Goal: Obtain resource: Download file/media

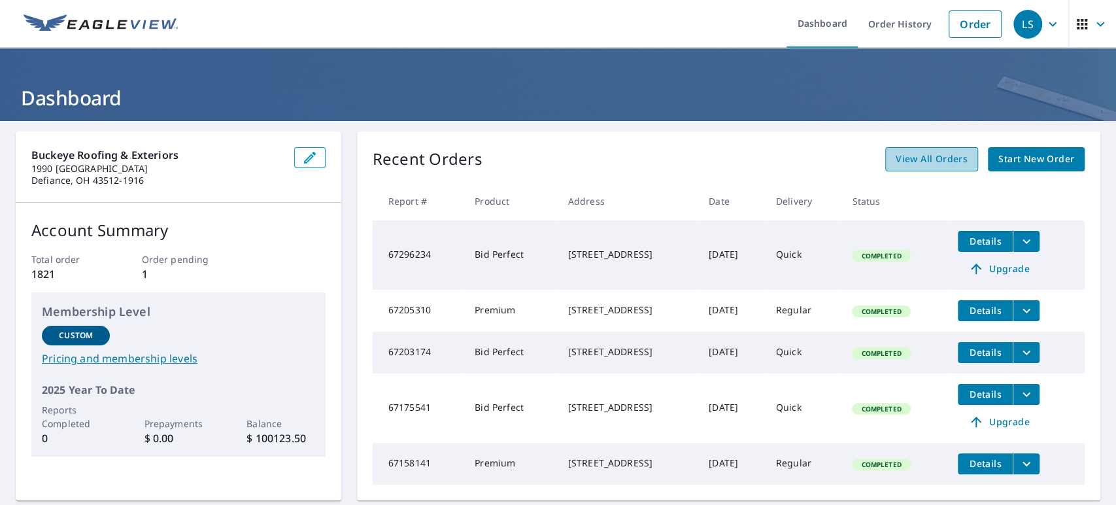
click at [921, 154] on span "View All Orders" at bounding box center [932, 159] width 72 height 16
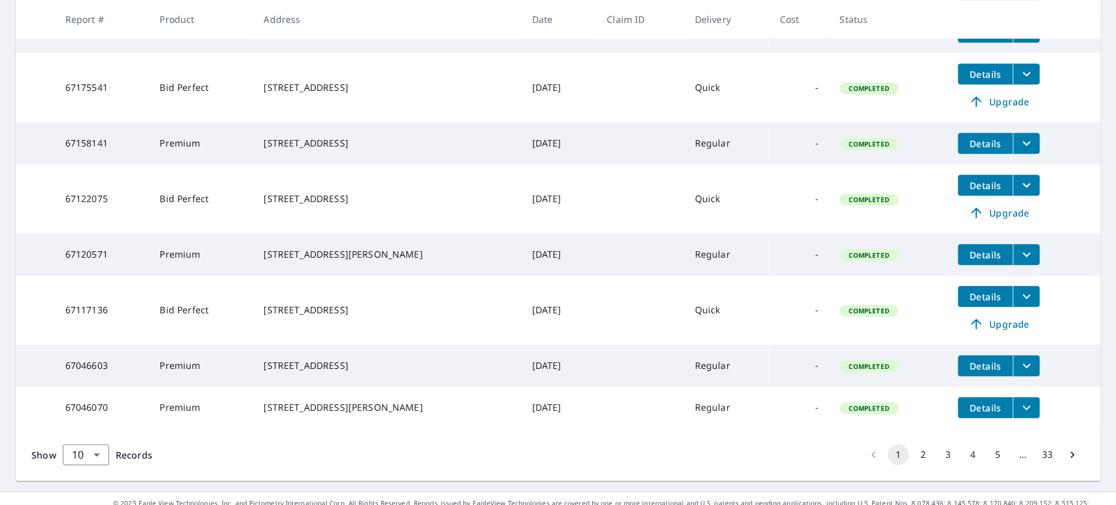
scroll to position [440, 0]
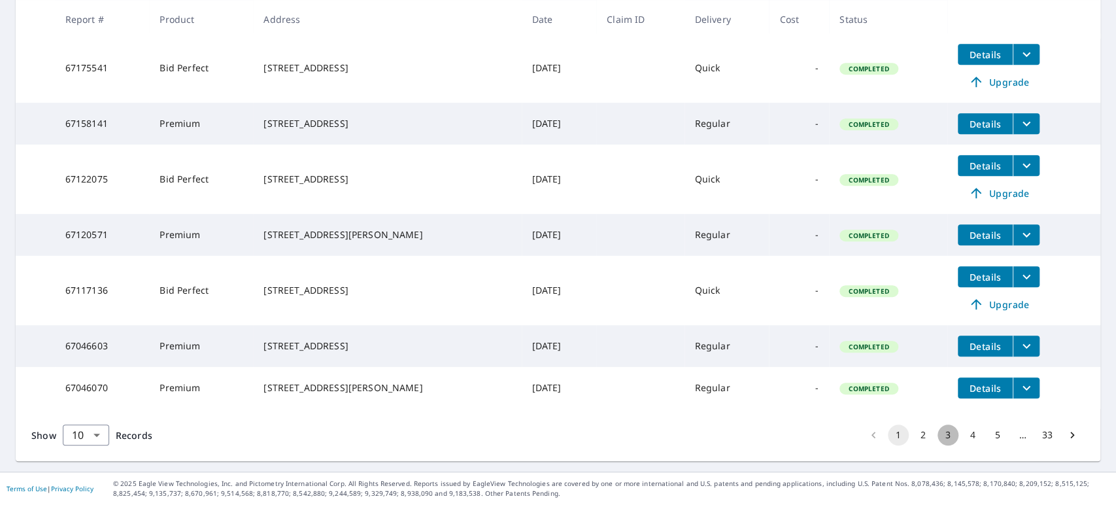
click at [938, 439] on button "3" at bounding box center [948, 434] width 21 height 21
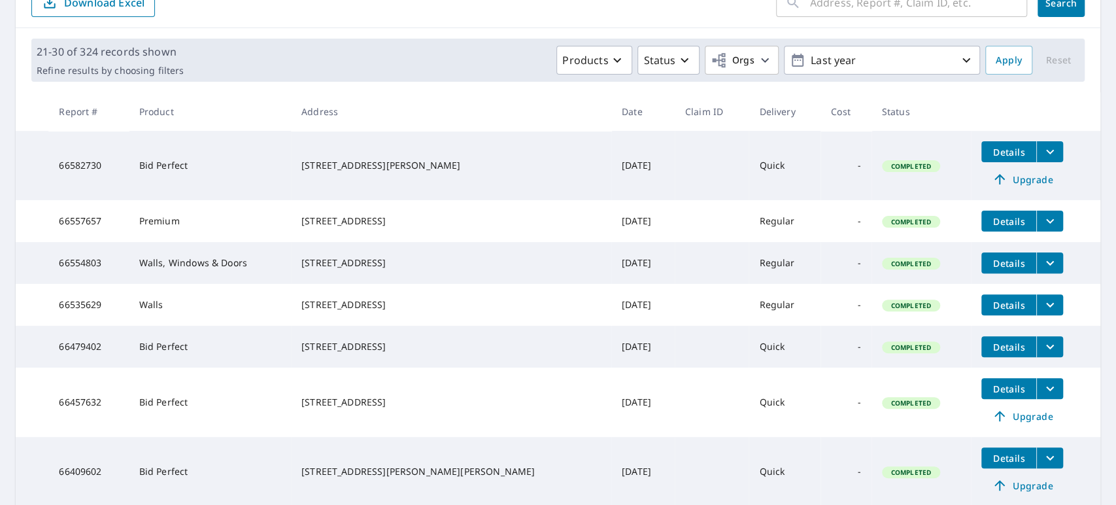
scroll to position [156, 0]
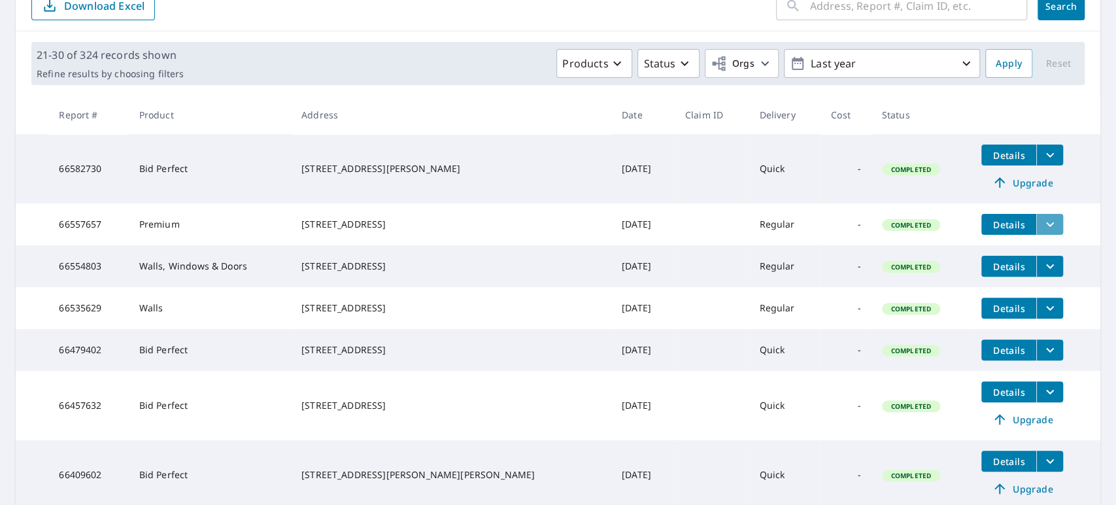
click at [1042, 219] on icon "filesDropdownBtn-66557657" at bounding box center [1050, 224] width 16 height 16
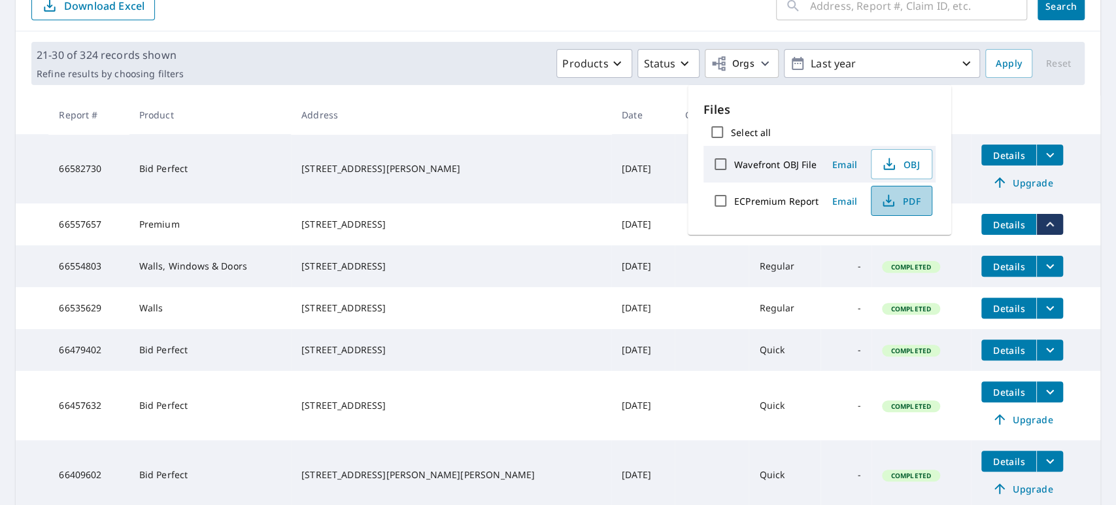
click at [903, 200] on span "PDF" at bounding box center [900, 201] width 42 height 16
click at [905, 163] on span "OBJ" at bounding box center [900, 164] width 42 height 16
click at [611, 120] on th "Date" at bounding box center [642, 114] width 63 height 39
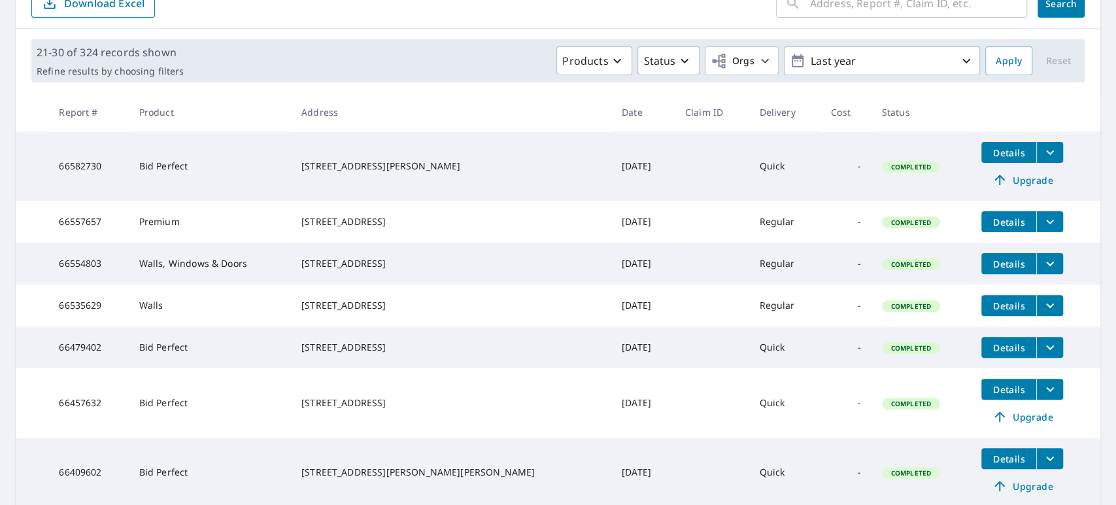
scroll to position [167, 0]
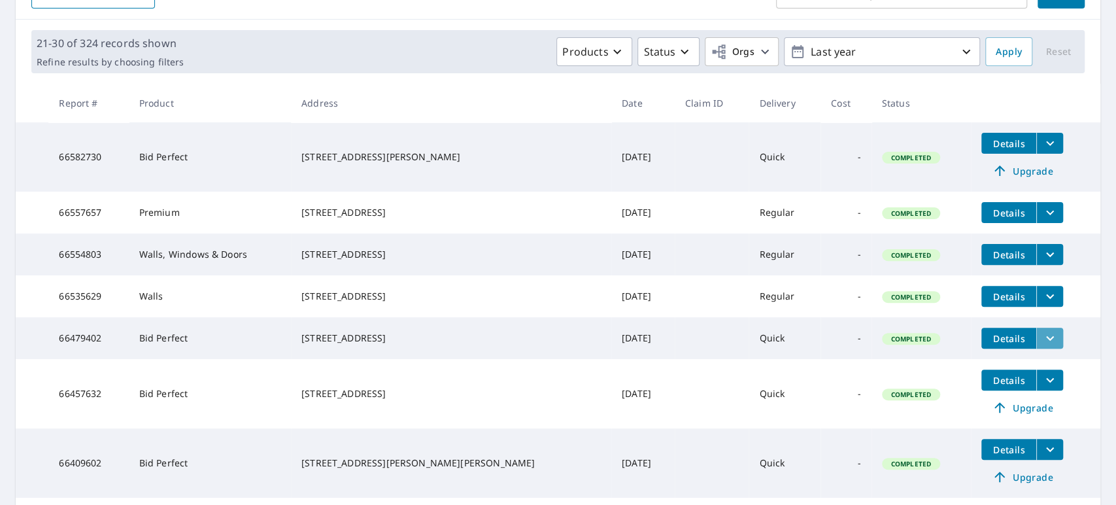
click at [1042, 346] on icon "filesDropdownBtn-66479402" at bounding box center [1050, 338] width 16 height 16
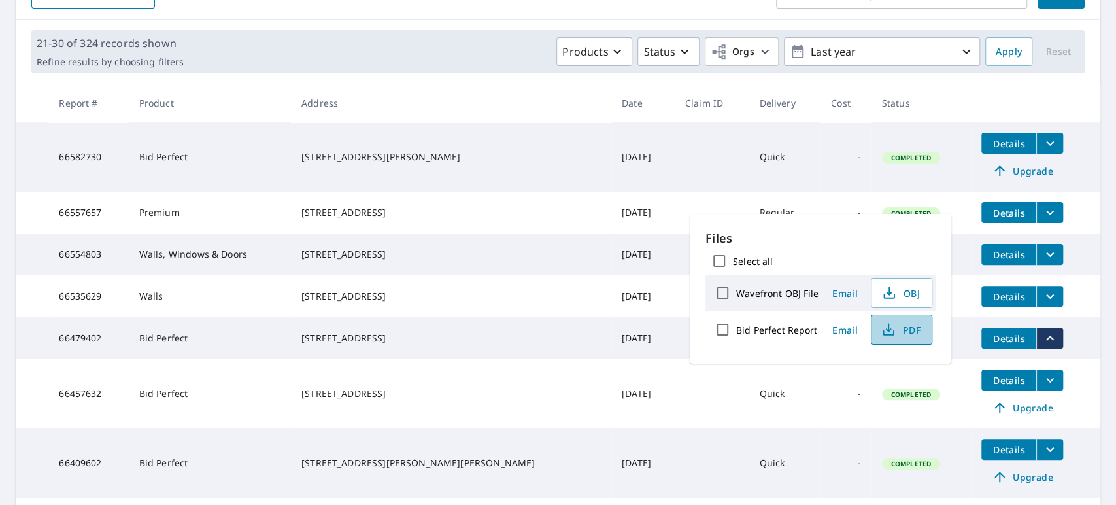
click at [893, 339] on button "PDF" at bounding box center [901, 329] width 61 height 30
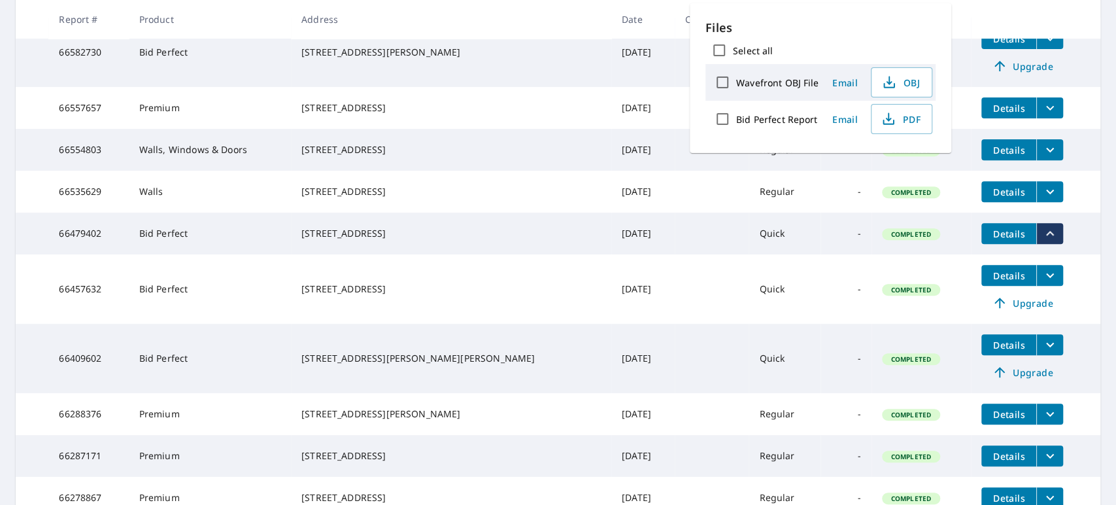
scroll to position [418, 0]
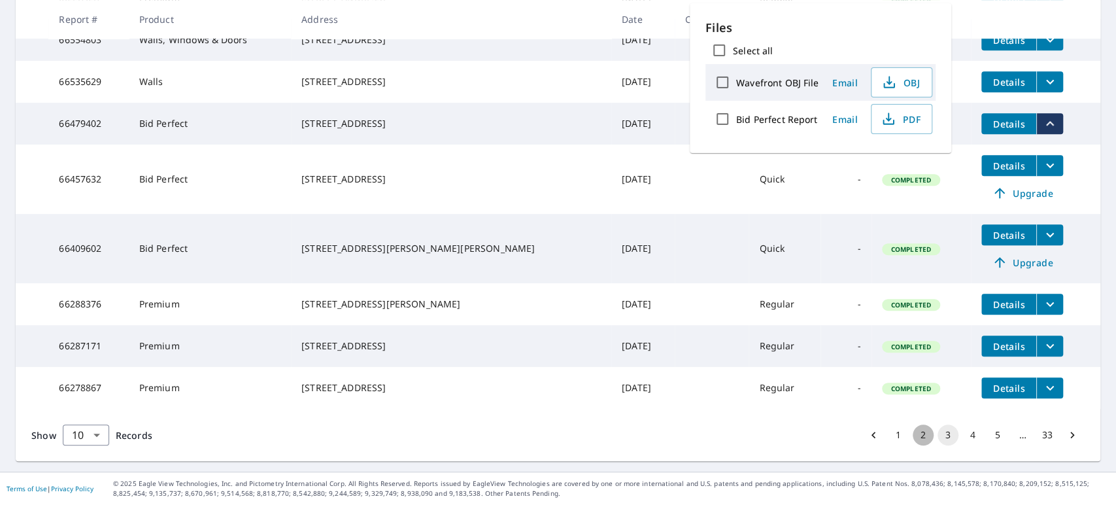
click at [913, 433] on button "2" at bounding box center [923, 434] width 21 height 21
